Goal: Information Seeking & Learning: Learn about a topic

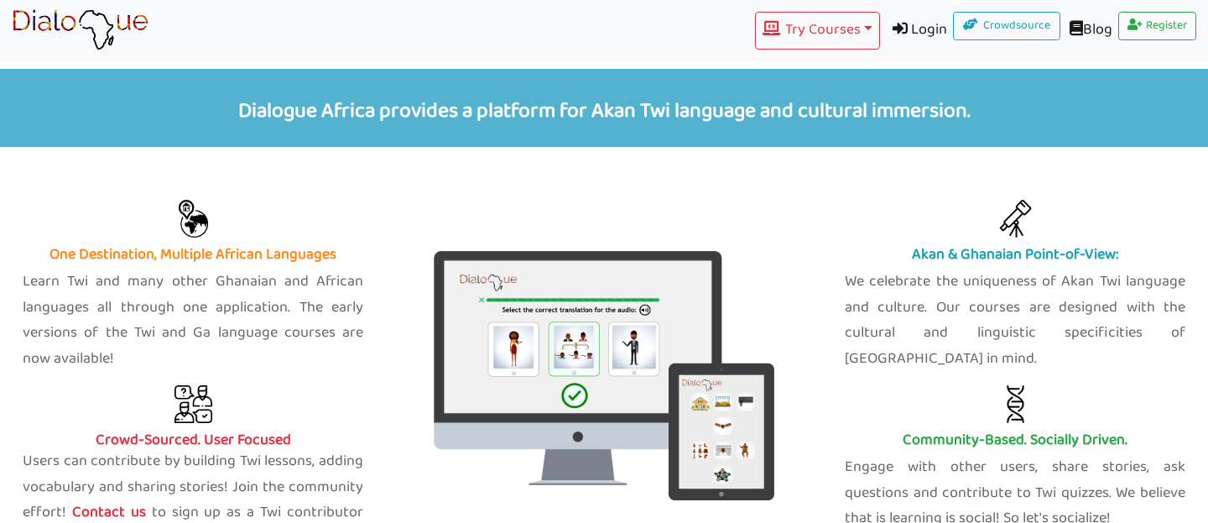
scroll to position [550, 0]
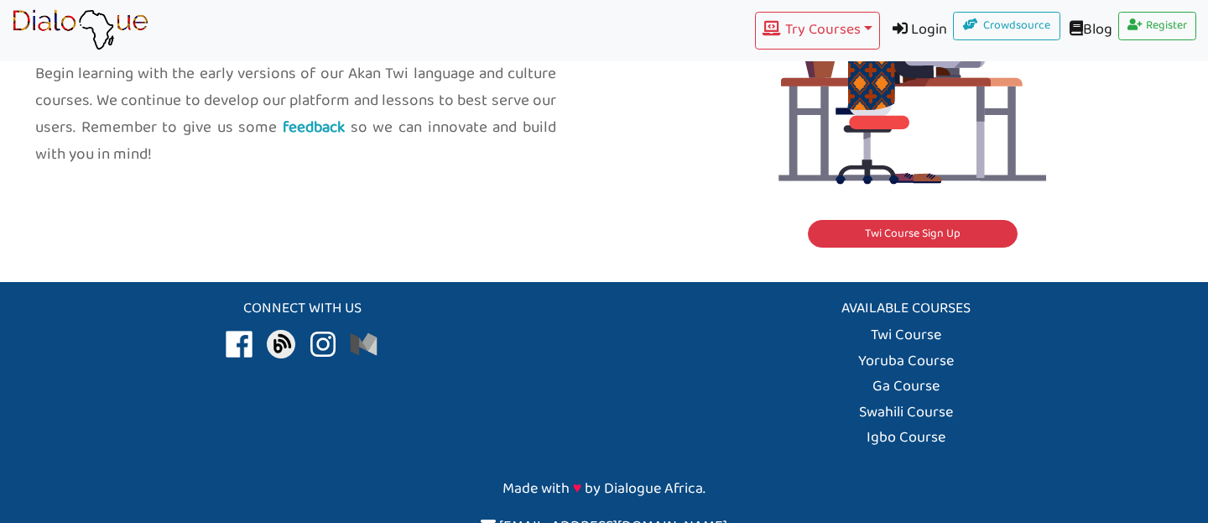
scroll to position [1941, 0]
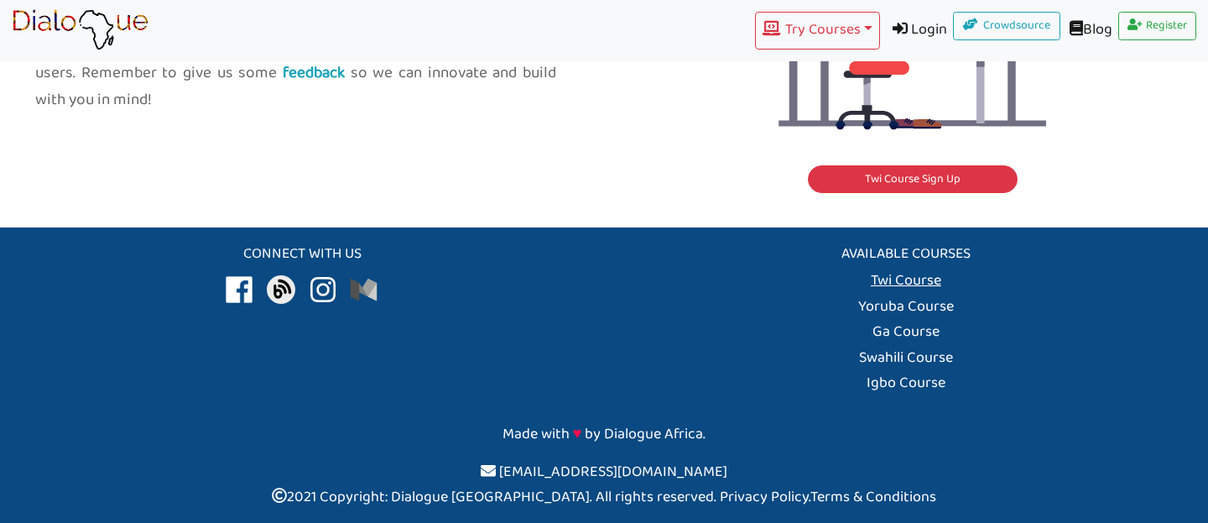
click at [888, 284] on link "Twi Course" at bounding box center [906, 281] width 70 height 26
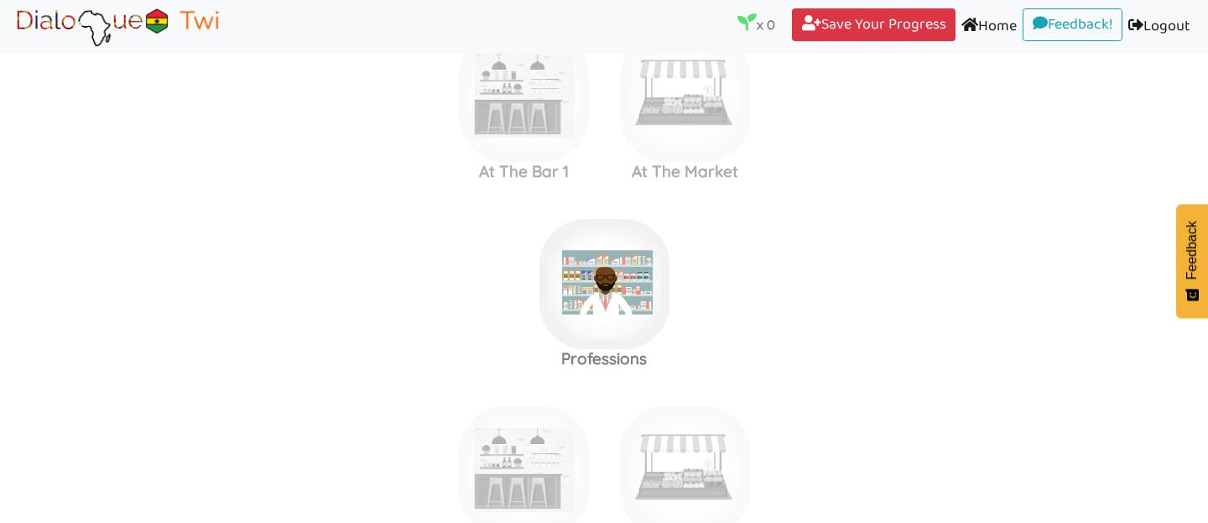
scroll to position [1935, 0]
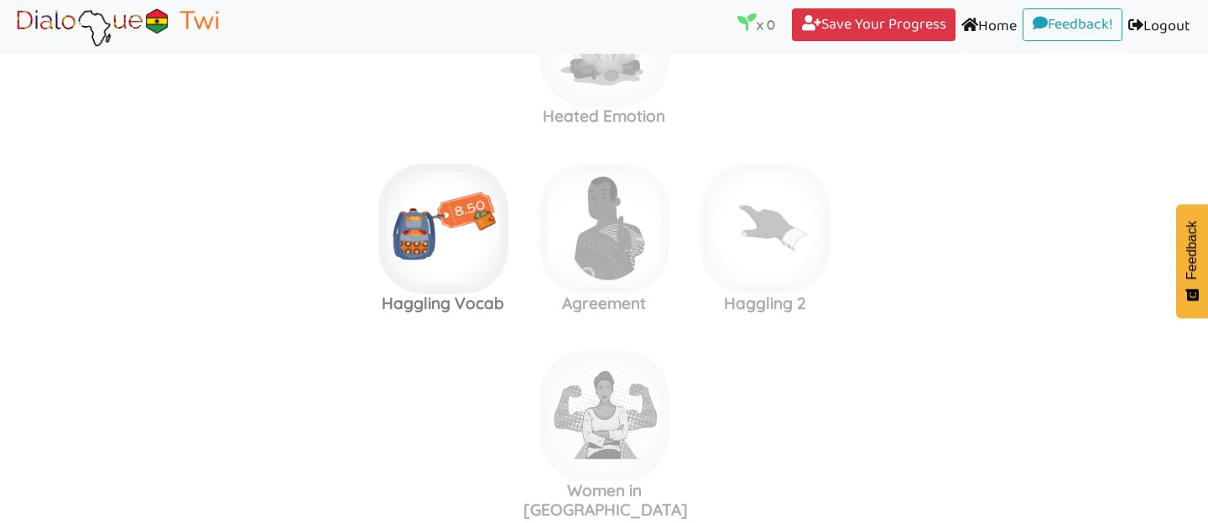
scroll to position [4793, 0]
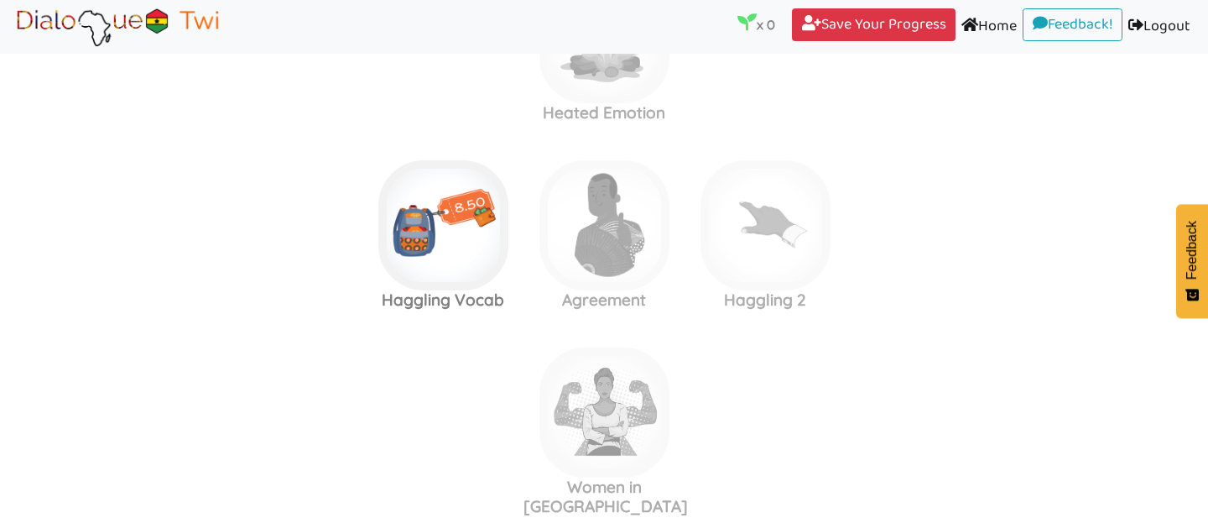
scroll to position [1190, 0]
